Goal: Task Accomplishment & Management: Use online tool/utility

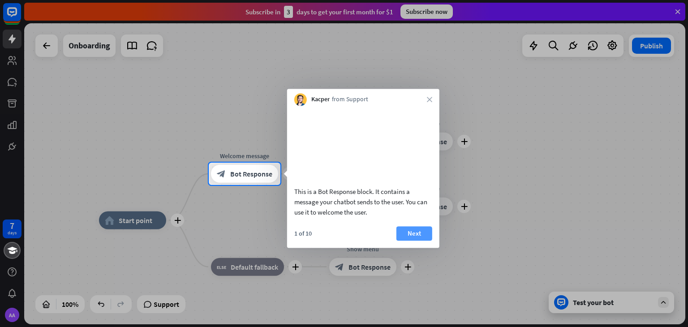
click at [412, 240] on button "Next" at bounding box center [414, 233] width 36 height 14
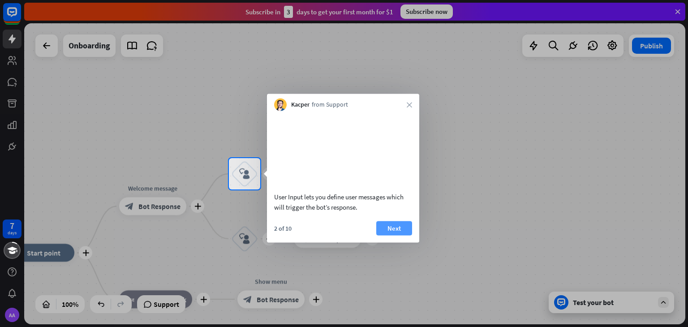
click at [389, 235] on button "Next" at bounding box center [394, 228] width 36 height 14
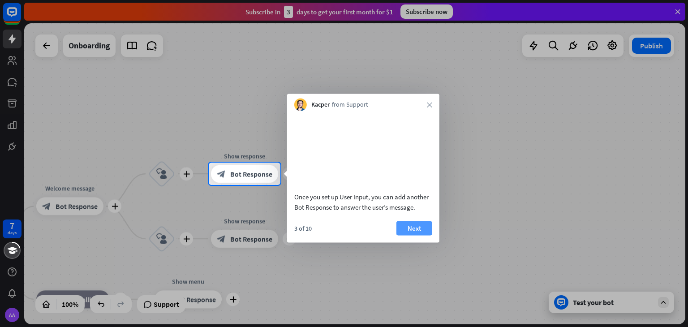
click at [422, 235] on button "Next" at bounding box center [414, 228] width 36 height 14
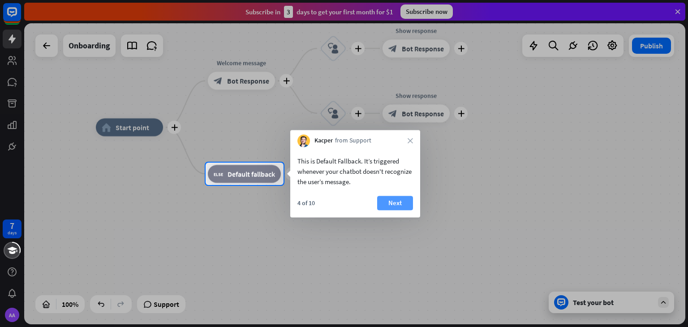
click at [389, 200] on button "Next" at bounding box center [395, 203] width 36 height 14
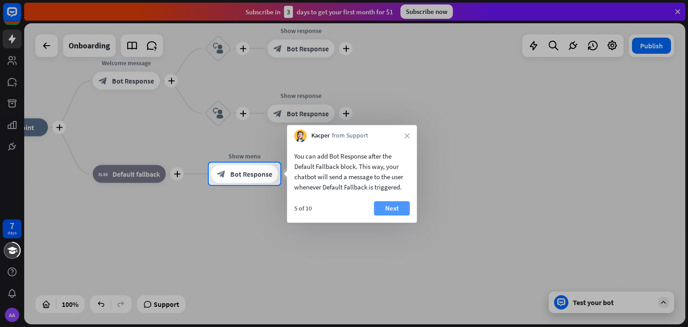
click at [394, 206] on button "Next" at bounding box center [392, 208] width 36 height 14
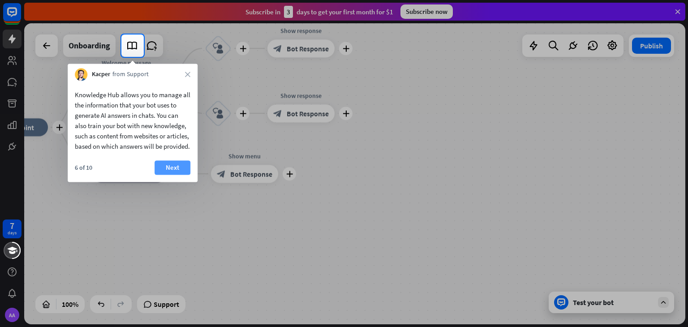
click at [175, 175] on button "Next" at bounding box center [172, 167] width 36 height 14
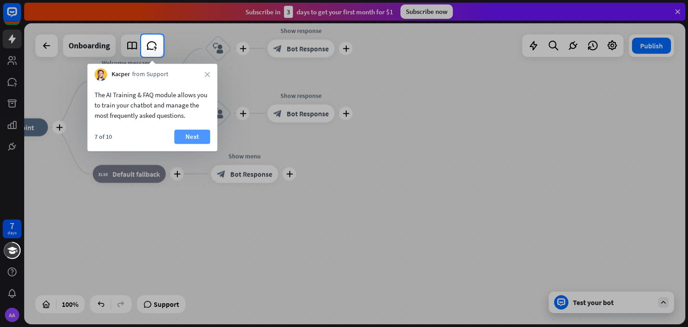
click at [189, 137] on button "Next" at bounding box center [192, 136] width 36 height 14
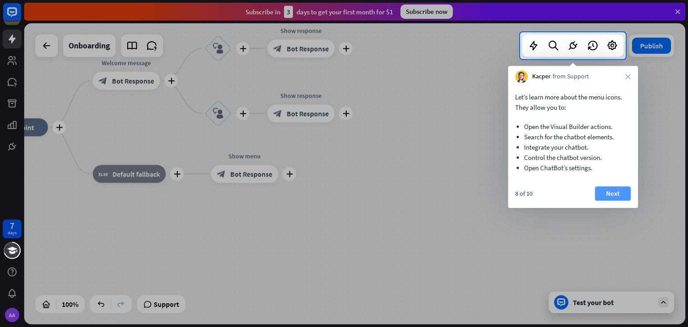
click at [606, 194] on button "Next" at bounding box center [613, 193] width 36 height 14
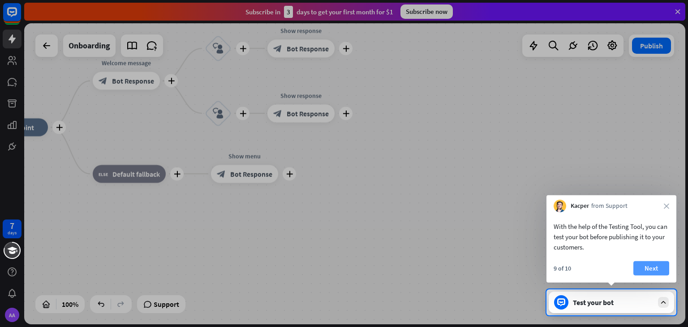
click at [657, 271] on button "Next" at bounding box center [651, 268] width 36 height 14
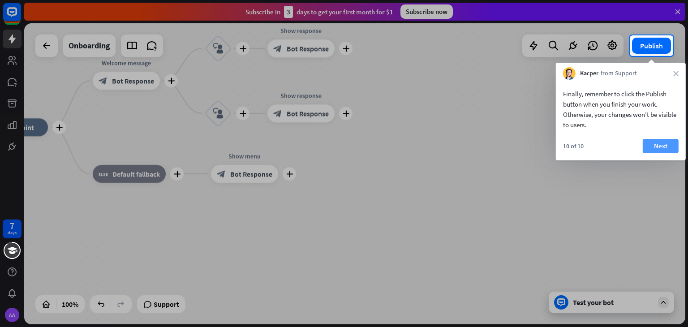
click at [656, 143] on button "Next" at bounding box center [661, 146] width 36 height 14
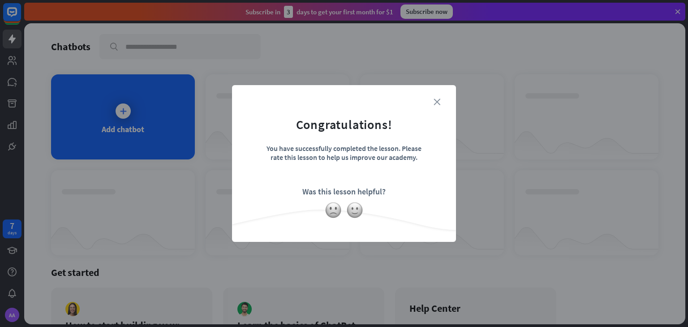
click at [436, 101] on icon "close" at bounding box center [436, 102] width 7 height 7
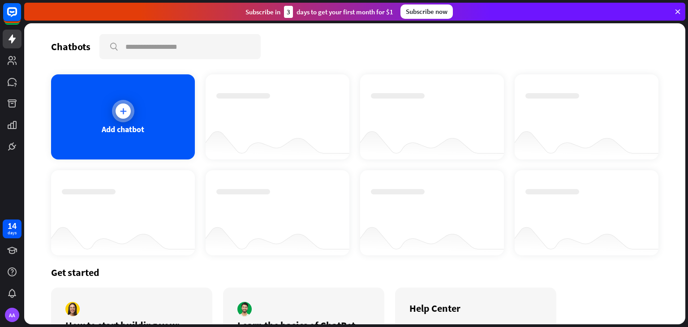
click at [106, 121] on div "Add chatbot" at bounding box center [123, 116] width 144 height 85
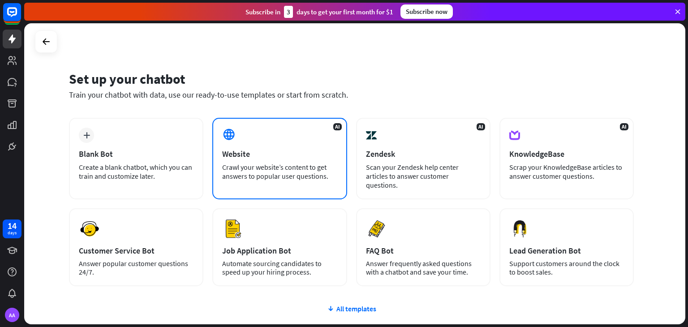
click at [267, 135] on div "AI Website Crawl your website’s content to get answers to popular user question…" at bounding box center [279, 158] width 134 height 81
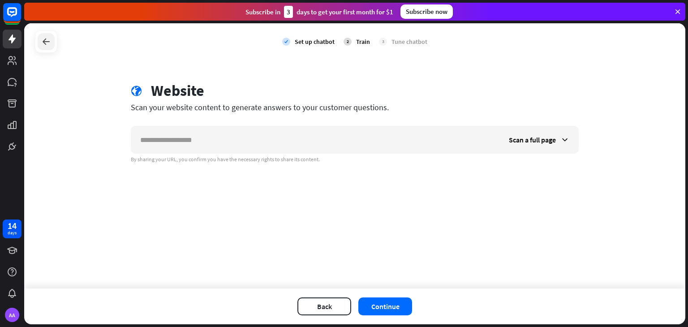
click at [42, 38] on icon at bounding box center [46, 41] width 11 height 11
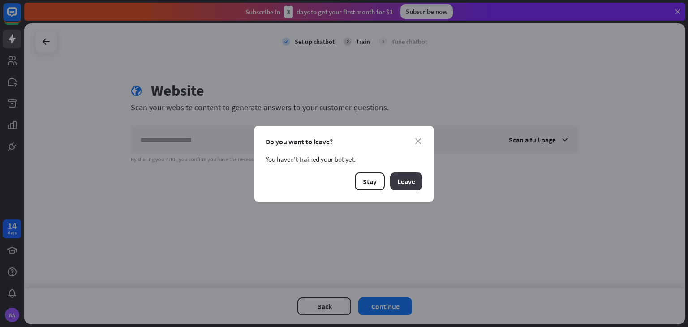
click at [399, 180] on button "Leave" at bounding box center [406, 181] width 32 height 18
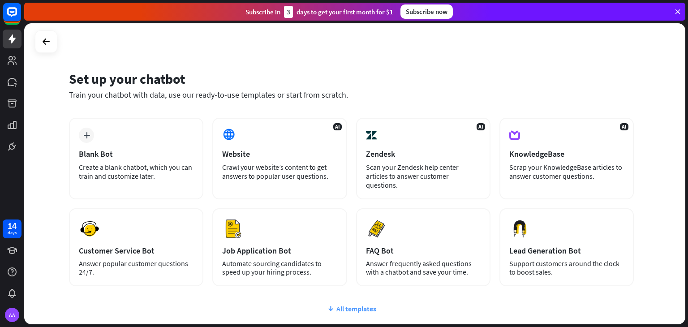
click at [347, 304] on div "All templates" at bounding box center [351, 308] width 565 height 9
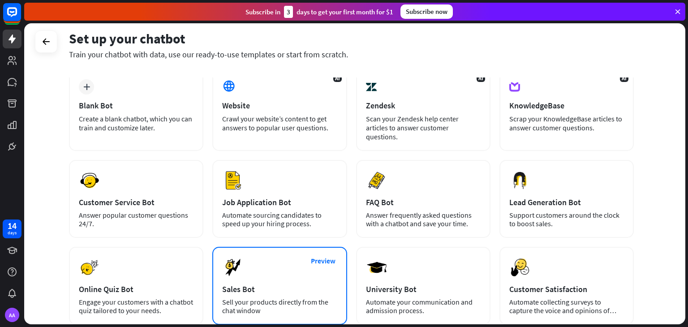
scroll to position [43, 0]
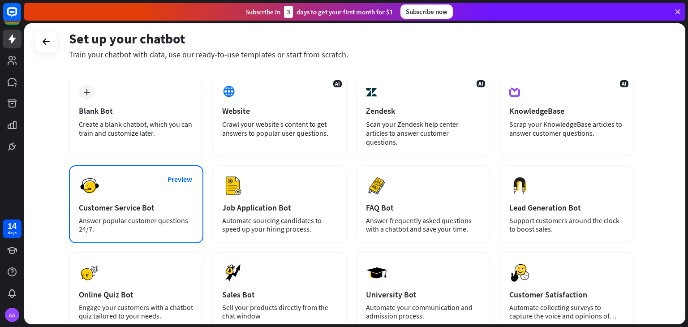
click at [145, 190] on div "Preview Customer Service Bot Answer popular customer questions 24/7." at bounding box center [136, 204] width 134 height 78
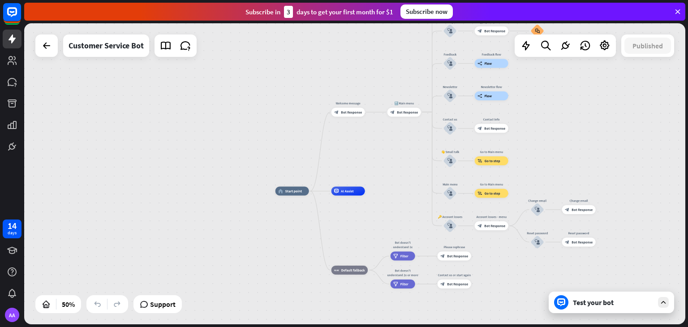
click at [636, 298] on div "Test your bot" at bounding box center [613, 302] width 81 height 9
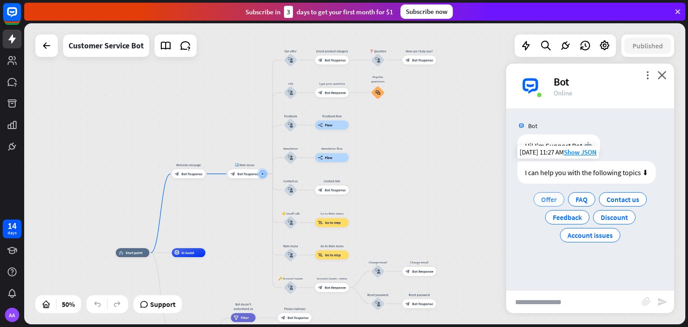
click at [554, 199] on span "Offer" at bounding box center [549, 199] width 16 height 9
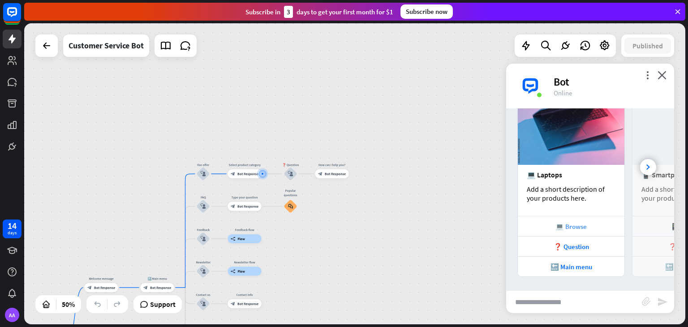
scroll to position [160, 0]
click at [642, 171] on div at bounding box center [648, 167] width 16 height 16
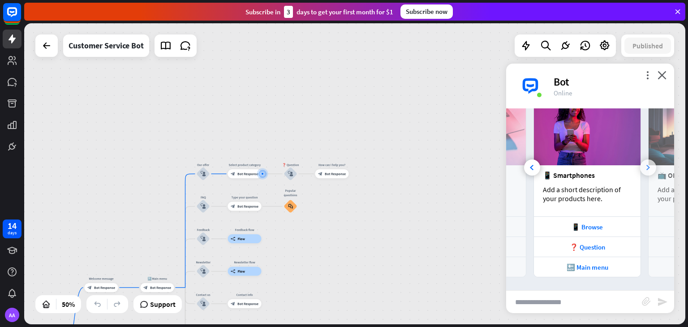
click at [642, 171] on div at bounding box center [648, 167] width 16 height 16
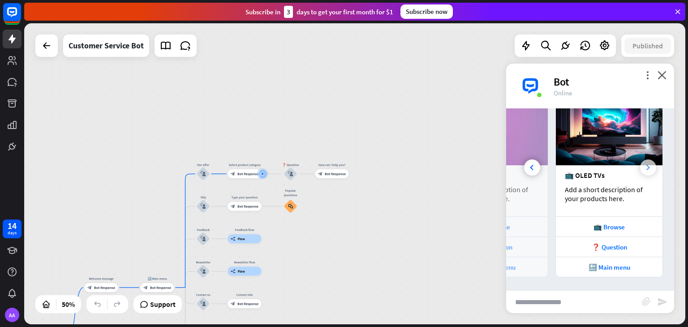
scroll to position [0, 198]
click at [642, 171] on div "📺 OLED TVs" at bounding box center [609, 175] width 89 height 9
click at [598, 240] on div "❓ Question" at bounding box center [609, 246] width 107 height 20
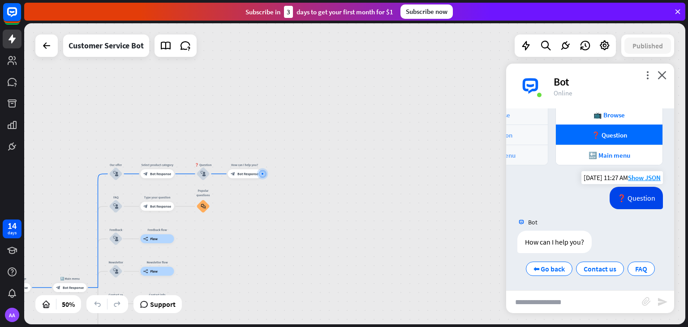
scroll to position [273, 0]
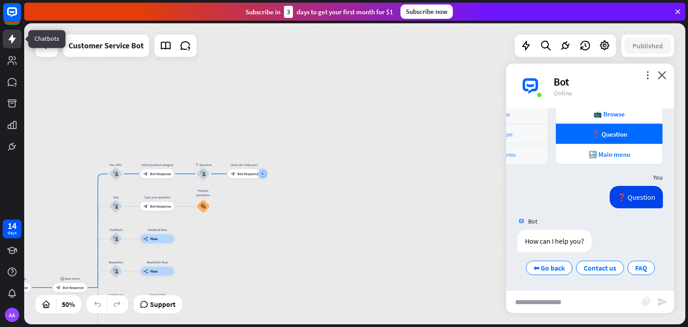
click at [9, 39] on icon at bounding box center [12, 38] width 7 height 9
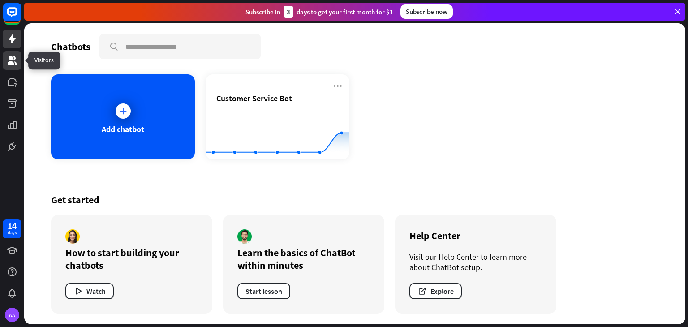
click at [9, 62] on icon at bounding box center [12, 60] width 9 height 9
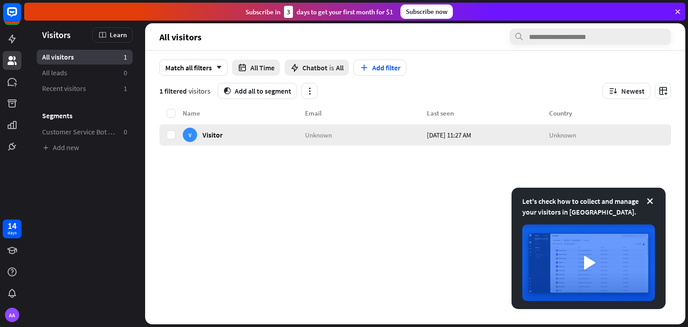
click at [234, 134] on div "V Visitor" at bounding box center [244, 134] width 122 height 21
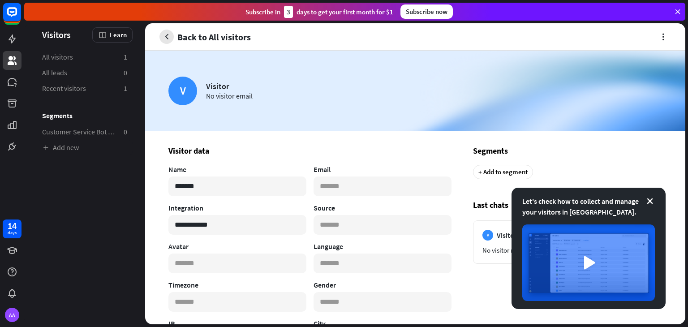
click at [159, 35] on button "button" at bounding box center [166, 37] width 14 height 14
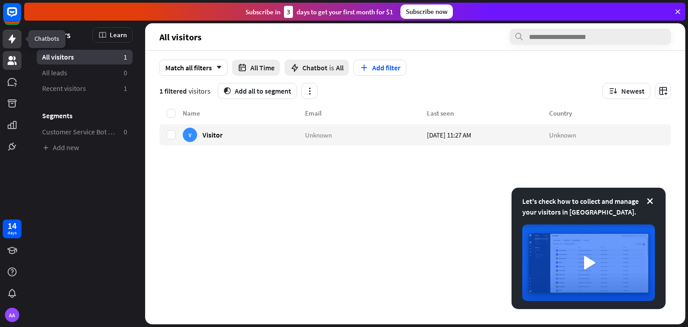
click at [8, 39] on icon at bounding box center [12, 39] width 11 height 11
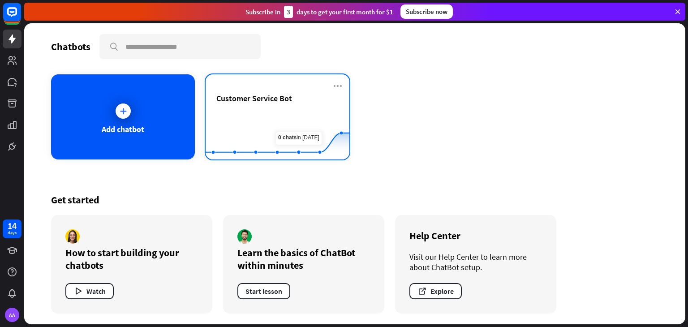
click at [274, 106] on div "Customer Service Bot" at bounding box center [277, 108] width 122 height 31
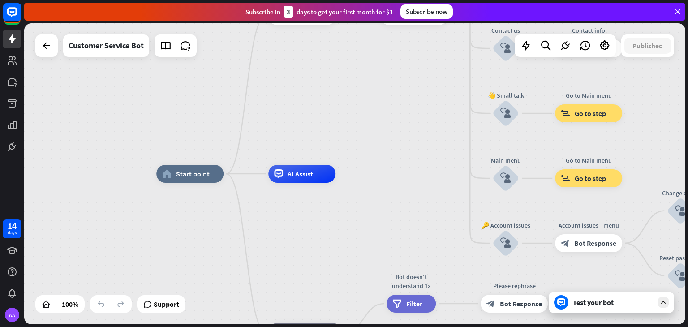
click at [616, 303] on div "Test your bot" at bounding box center [613, 302] width 81 height 9
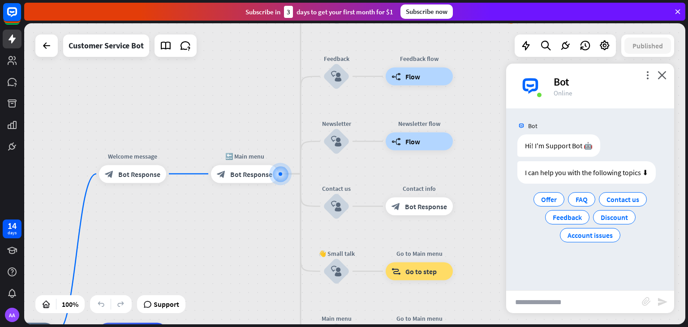
click at [648, 69] on div "more_vert close Bot Online" at bounding box center [590, 86] width 168 height 45
click at [647, 74] on icon "more_vert" at bounding box center [647, 75] width 9 height 9
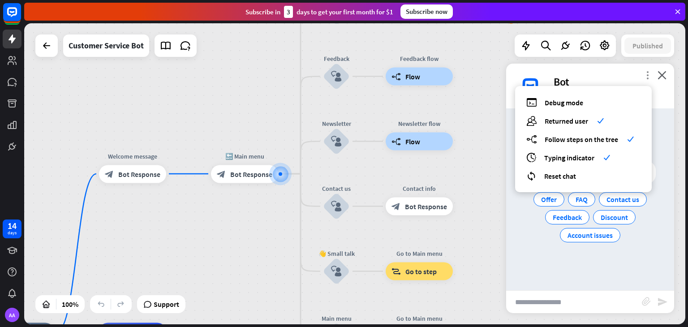
click at [647, 74] on icon "more_vert" at bounding box center [647, 75] width 9 height 9
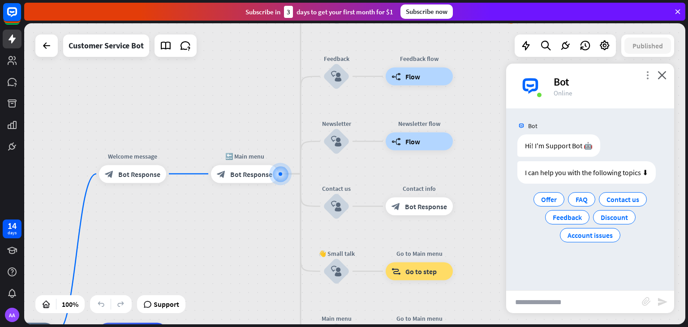
click at [647, 74] on icon "more_vert" at bounding box center [647, 75] width 9 height 9
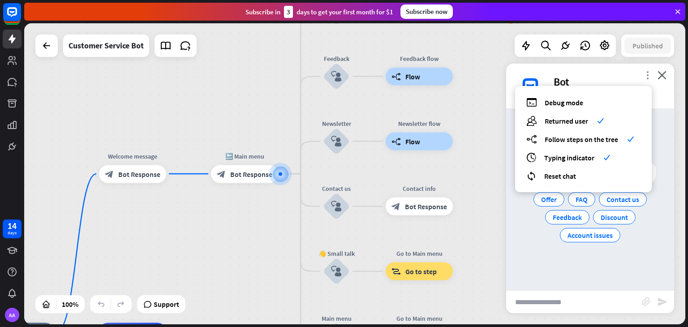
click at [647, 74] on icon "more_vert" at bounding box center [647, 75] width 9 height 9
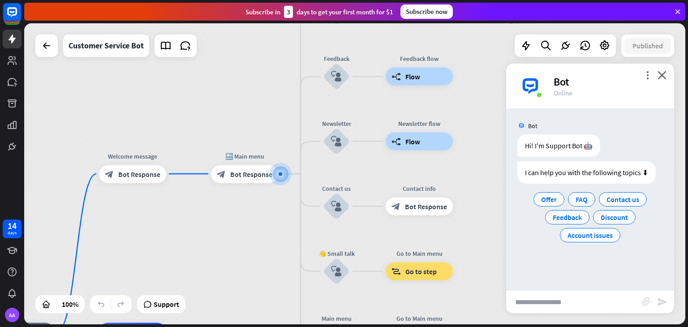
click at [659, 99] on div "more_vert close Bot Online" at bounding box center [590, 86] width 168 height 45
click at [646, 73] on icon "more_vert" at bounding box center [647, 75] width 9 height 9
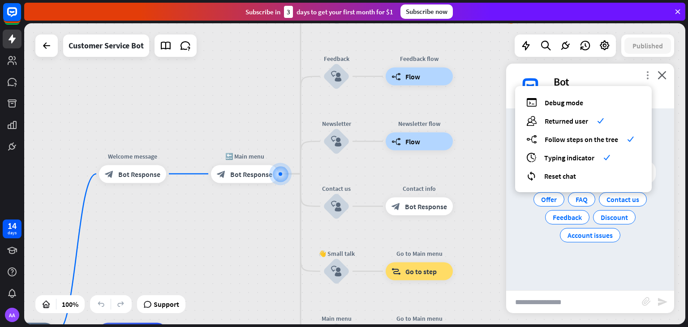
click at [646, 73] on icon "more_vert" at bounding box center [647, 75] width 9 height 9
